Goal: Transaction & Acquisition: Purchase product/service

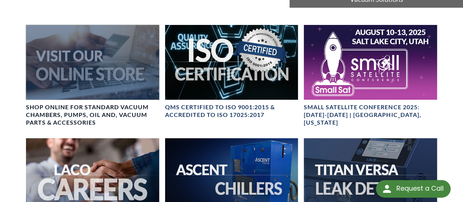
scroll to position [220, 0]
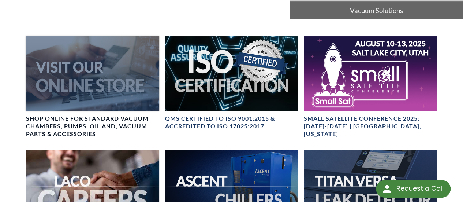
click at [104, 115] on h4 "SHOP ONLINE FOR STANDARD VACUUM CHAMBERS, PUMPS, OIL AND, VACUUM PARTS & ACCESS…" at bounding box center [92, 126] width 133 height 23
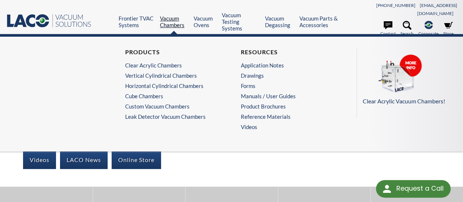
click at [176, 22] on link "Vacuum Chambers" at bounding box center [174, 21] width 28 height 13
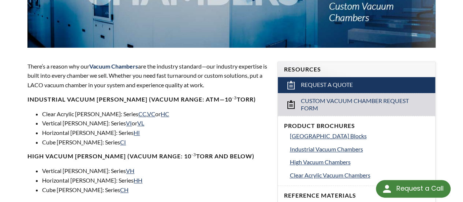
scroll to position [220, 0]
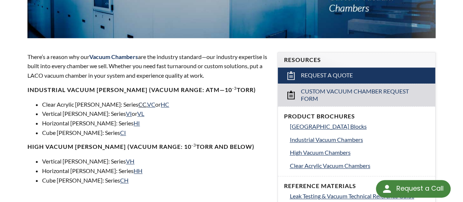
click at [138, 101] on link "CC" at bounding box center [142, 104] width 8 height 7
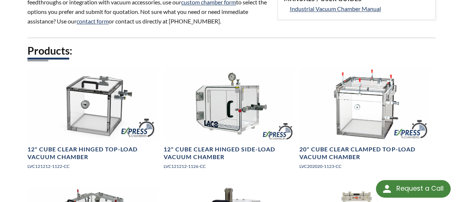
scroll to position [366, 0]
